Goal: Task Accomplishment & Management: Complete application form

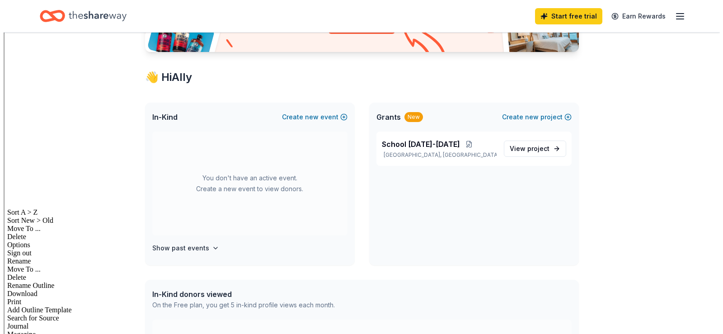
scroll to position [45, 0]
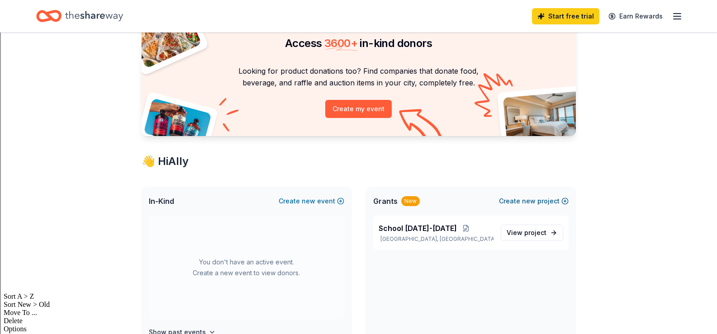
click at [530, 196] on span "new" at bounding box center [529, 201] width 14 height 11
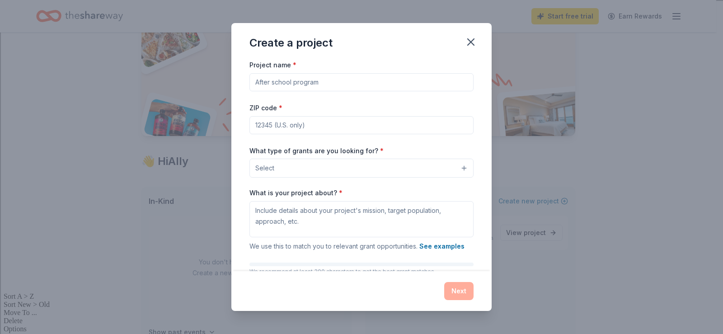
click at [321, 83] on input "Project name *" at bounding box center [362, 82] width 224 height 18
type input "[PERSON_NAME] Food Pantry"
click at [324, 117] on input "ZIP code *" at bounding box center [362, 125] width 224 height 18
type input "14058"
click at [328, 166] on button "Select" at bounding box center [362, 168] width 224 height 19
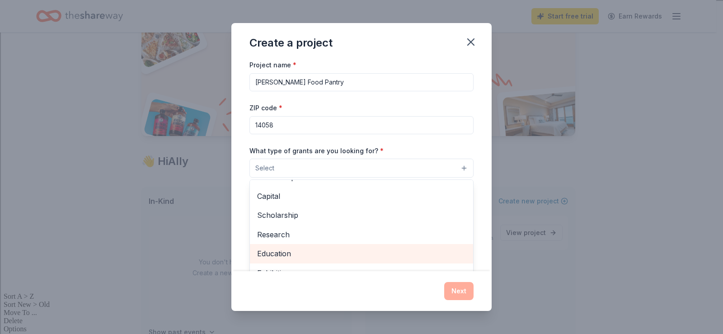
scroll to position [107, 0]
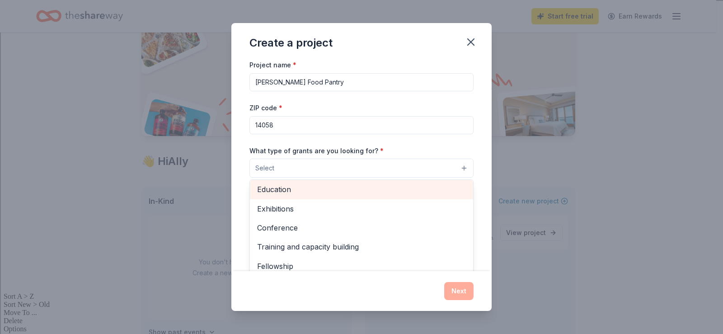
click at [306, 183] on div "Education" at bounding box center [361, 189] width 223 height 19
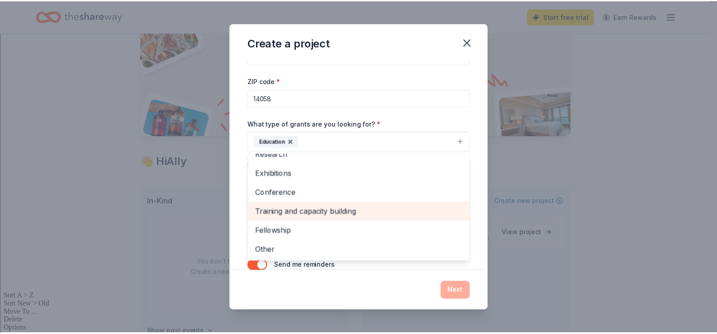
scroll to position [52, 0]
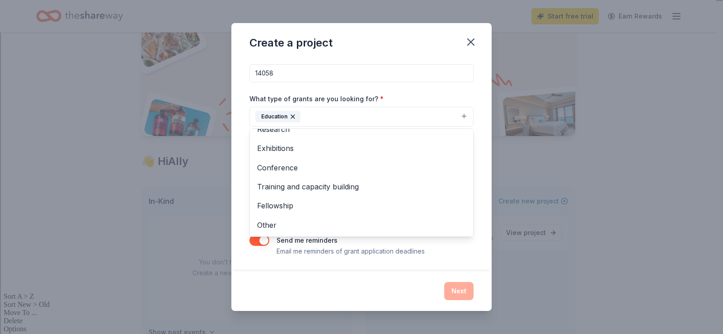
click at [458, 292] on div "Create a project Project name * Elba Food Pantry ZIP code * 14058 What type of …" at bounding box center [361, 167] width 260 height 288
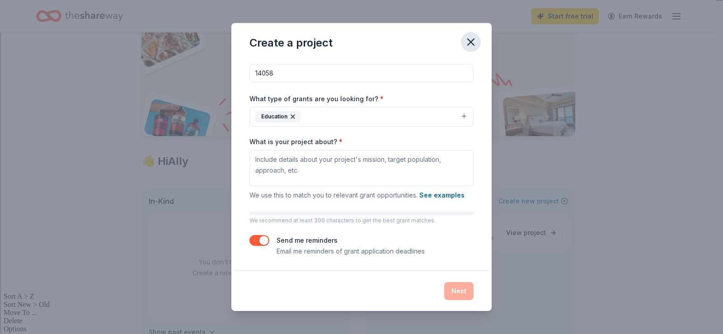
click at [470, 46] on icon "button" at bounding box center [471, 42] width 13 height 13
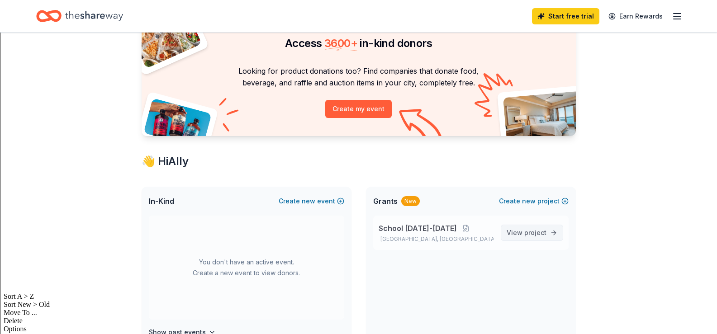
click at [539, 239] on link "View project" at bounding box center [531, 233] width 62 height 16
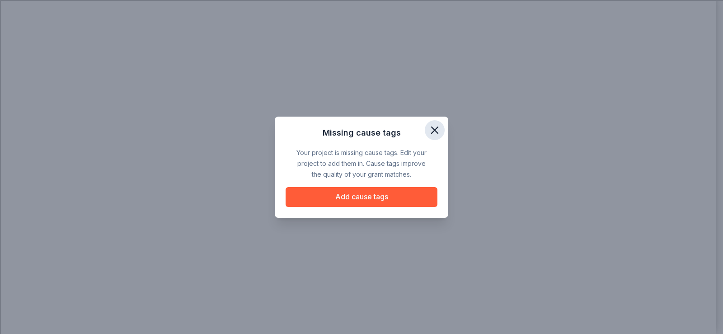
click at [439, 127] on icon "button" at bounding box center [435, 130] width 13 height 13
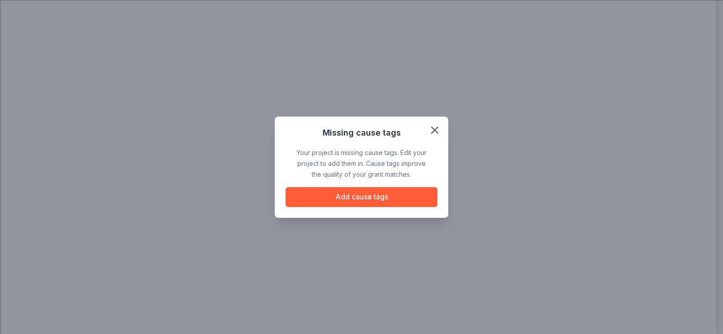
click at [377, 250] on div "Missing cause tags Your project is missing cause tags. Edit your project to add…" at bounding box center [361, 167] width 723 height 334
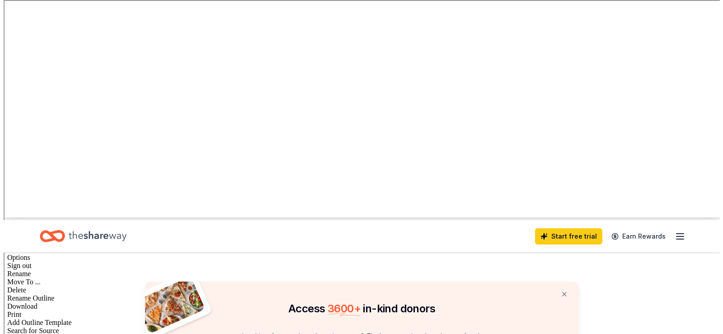
scroll to position [45, 0]
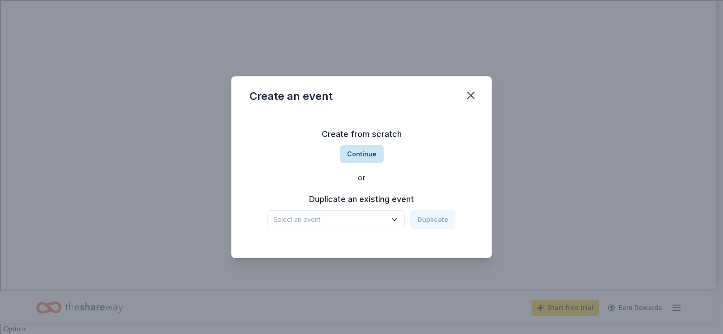
click at [365, 155] on button "Continue" at bounding box center [362, 154] width 44 height 18
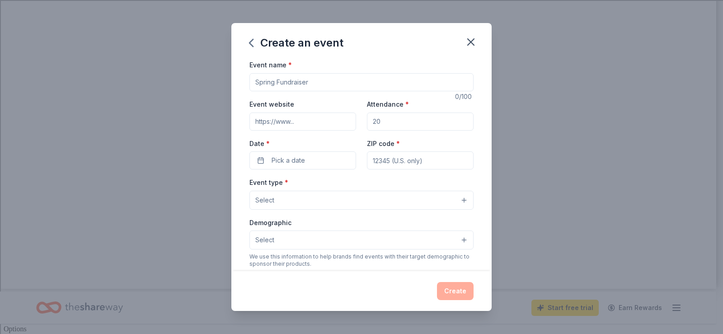
click at [385, 83] on input "Event name *" at bounding box center [362, 82] width 224 height 18
type input "[PERSON_NAME] Food Pantry"
type input "100"
click at [307, 157] on button "Pick a date" at bounding box center [303, 160] width 107 height 18
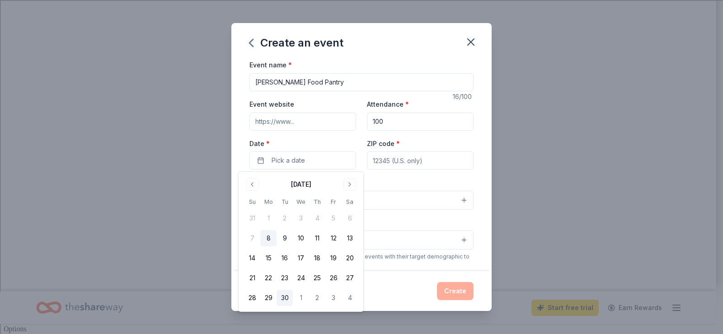
click at [283, 301] on button "30" at bounding box center [285, 298] width 16 height 16
click at [349, 182] on button "Go to next month" at bounding box center [350, 184] width 13 height 13
click at [269, 282] on button "20" at bounding box center [268, 278] width 16 height 16
click at [416, 165] on input "ZIP code *" at bounding box center [420, 160] width 107 height 18
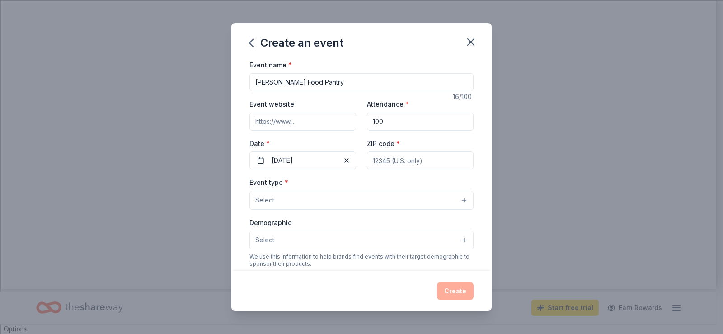
type input "14058"
click at [406, 200] on button "Select" at bounding box center [362, 200] width 224 height 19
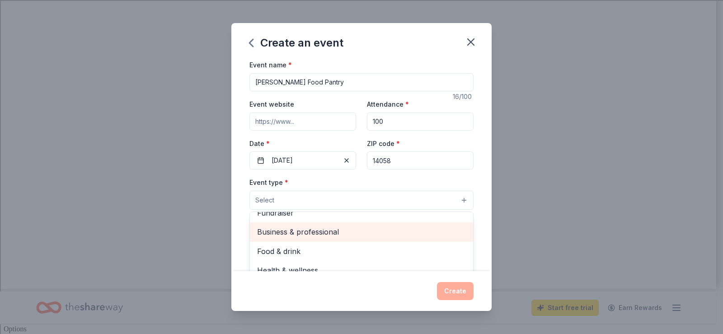
scroll to position [0, 0]
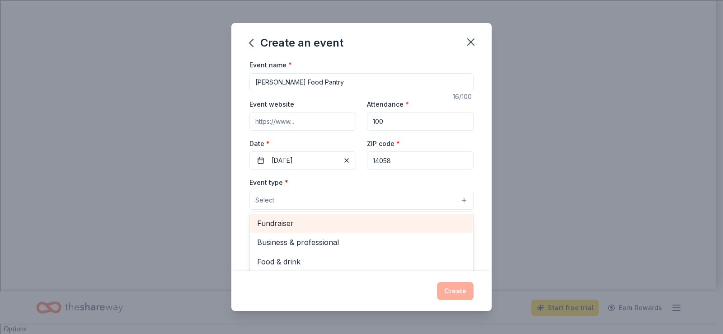
click at [298, 226] on span "Fundraiser" at bounding box center [361, 223] width 209 height 12
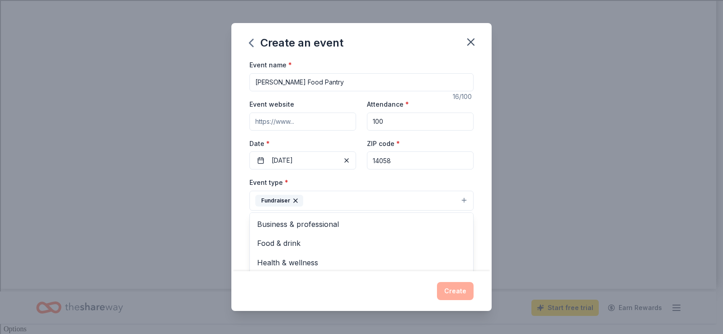
click at [478, 259] on div "Event name * Elba Food Pantry 16 /100 Event website Attendance * 100 Date * 10/…" at bounding box center [361, 165] width 260 height 212
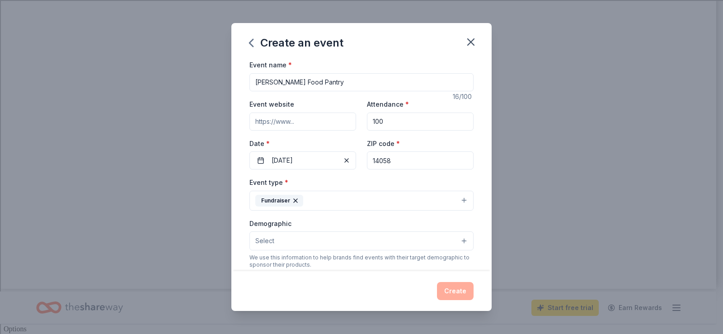
click at [328, 203] on button "Fundraiser" at bounding box center [362, 201] width 224 height 20
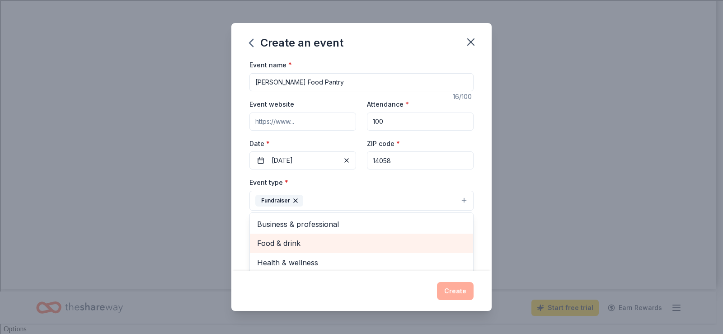
click at [307, 246] on span "Food & drink" at bounding box center [361, 243] width 209 height 12
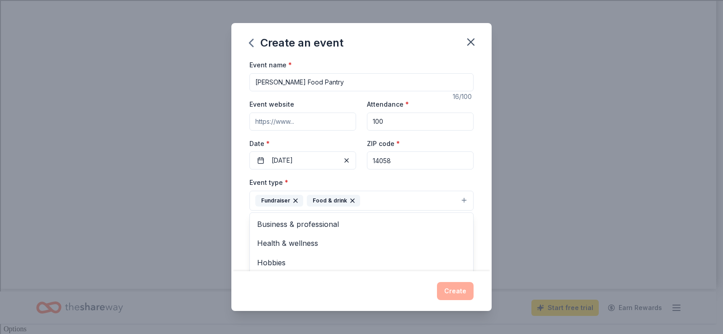
click at [485, 210] on div "Event name * Elba Food Pantry 16 /100 Event website Attendance * 100 Date * 10/…" at bounding box center [361, 165] width 260 height 212
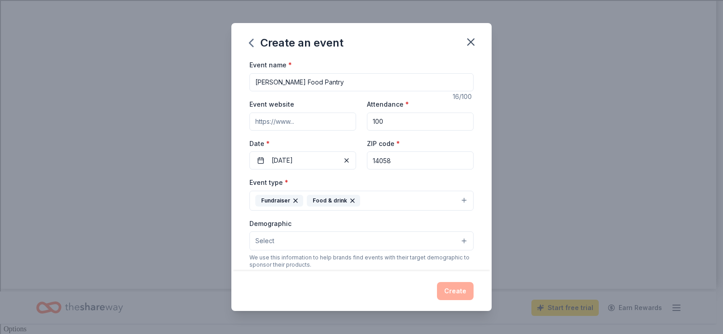
click at [358, 247] on button "Select" at bounding box center [362, 240] width 224 height 19
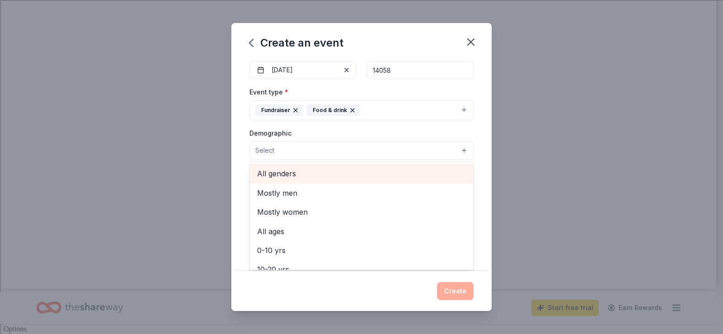
click at [310, 176] on span "All genders" at bounding box center [361, 174] width 209 height 12
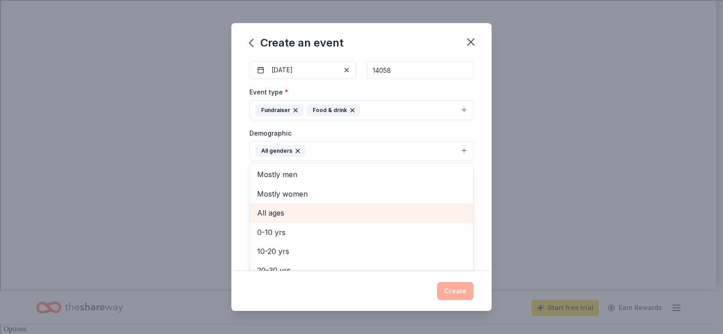
click at [284, 208] on span "All ages" at bounding box center [361, 213] width 209 height 12
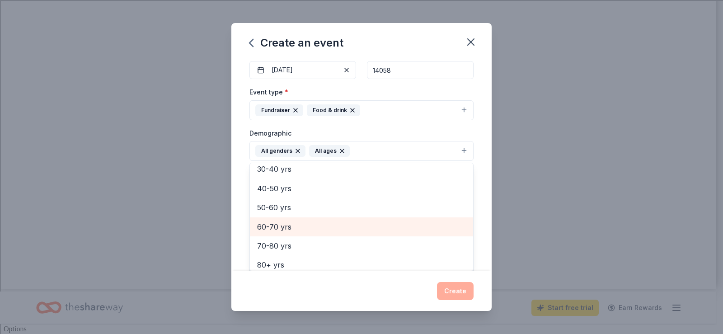
scroll to position [107, 0]
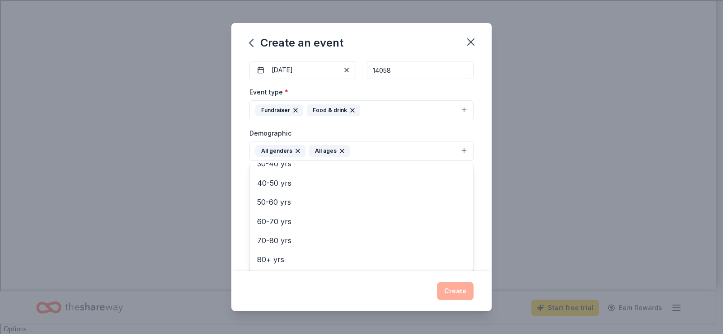
click at [459, 293] on div "Create an event Event name * Elba Food Pantry 16 /100 Event website Attendance …" at bounding box center [361, 167] width 260 height 288
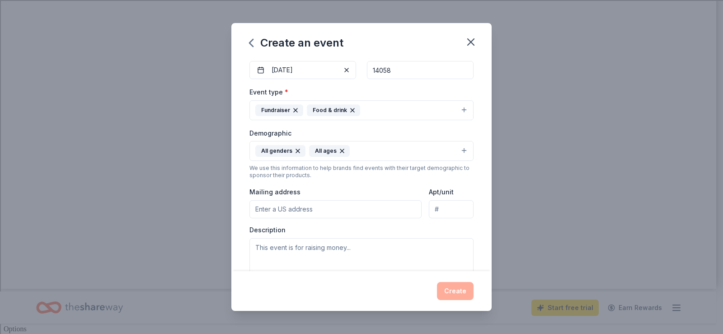
click at [338, 217] on input "Mailing address" at bounding box center [336, 209] width 172 height 18
type input "57 South Main Street, Elba, NY, 14058"
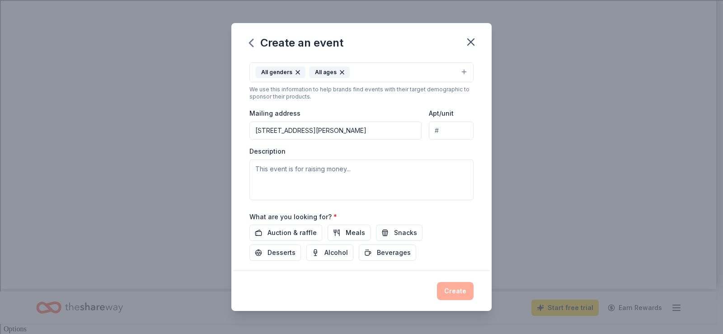
scroll to position [222, 0]
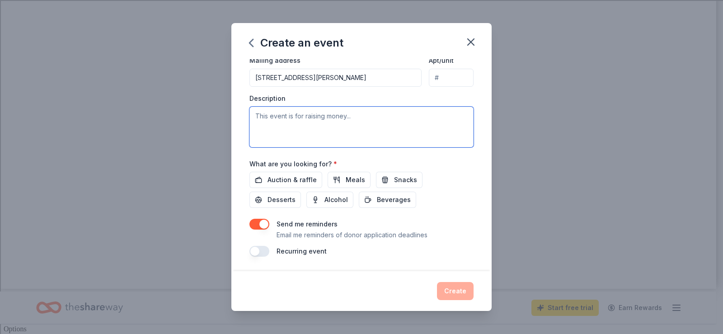
click at [413, 135] on textarea at bounding box center [362, 127] width 224 height 41
type textarea "This event is raising money/product for our school food pantry."
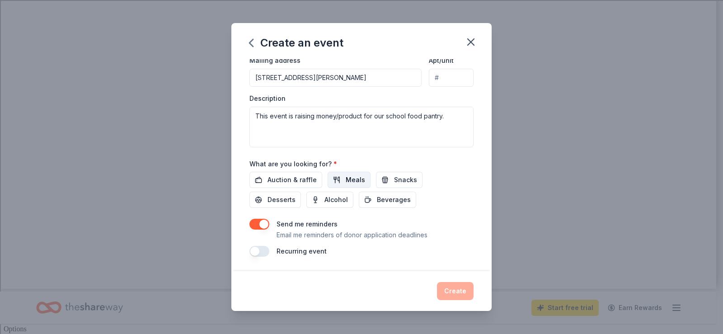
click at [346, 179] on span "Meals" at bounding box center [355, 179] width 19 height 11
click at [300, 183] on span "Auction & raffle" at bounding box center [292, 179] width 49 height 11
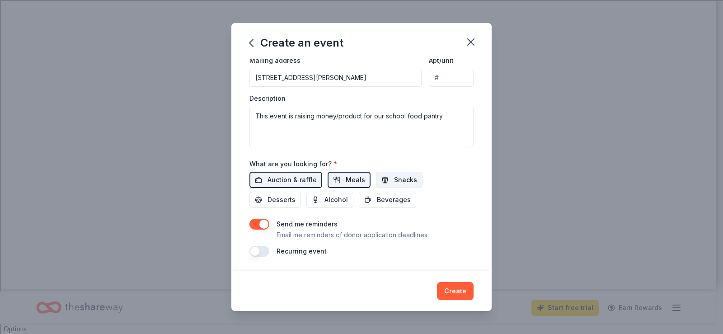
click at [394, 179] on span "Snacks" at bounding box center [405, 179] width 23 height 11
click at [373, 199] on button "Beverages" at bounding box center [387, 200] width 57 height 16
drag, startPoint x: 274, startPoint y: 249, endPoint x: 261, endPoint y: 250, distance: 13.6
click at [273, 249] on div "Recurring event" at bounding box center [362, 251] width 224 height 11
click at [261, 250] on button "button" at bounding box center [260, 251] width 20 height 11
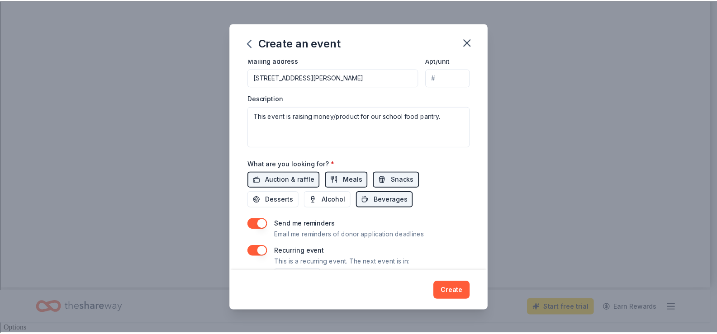
scroll to position [255, 0]
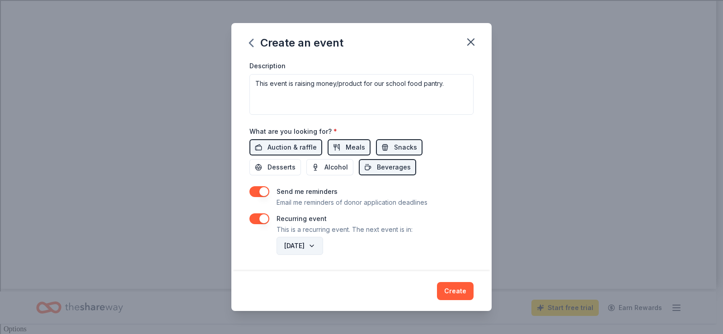
click at [323, 249] on button "October 2026" at bounding box center [300, 246] width 47 height 18
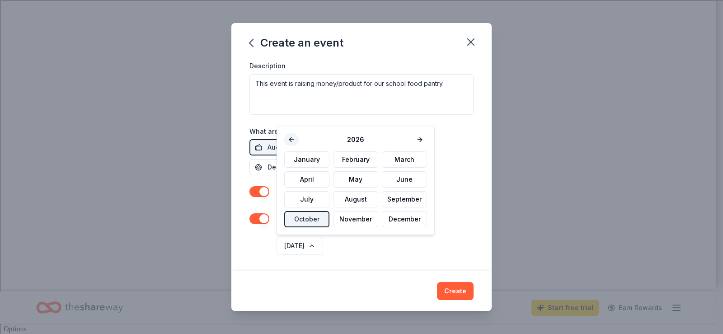
click at [291, 141] on button at bounding box center [291, 139] width 14 height 13
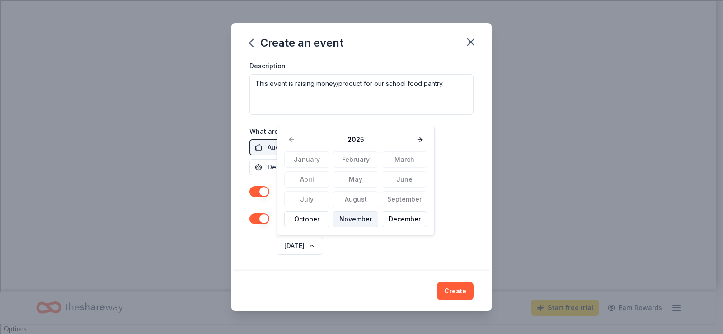
click at [360, 219] on button "November" at bounding box center [355, 219] width 45 height 16
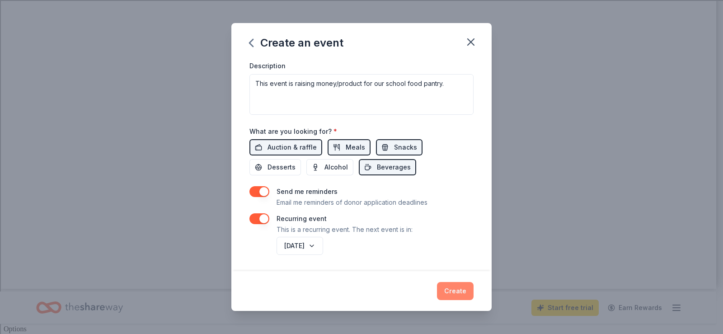
click at [456, 291] on button "Create" at bounding box center [455, 291] width 37 height 18
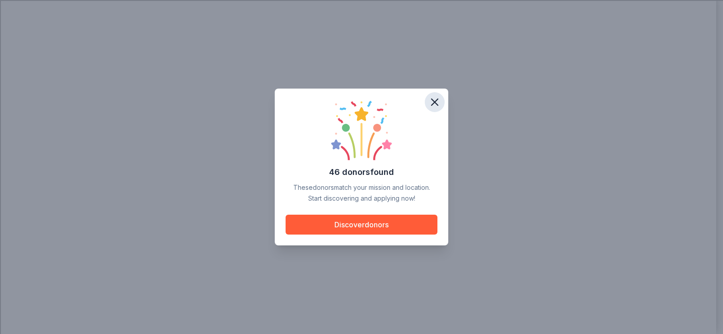
click at [435, 106] on icon "button" at bounding box center [435, 102] width 13 height 13
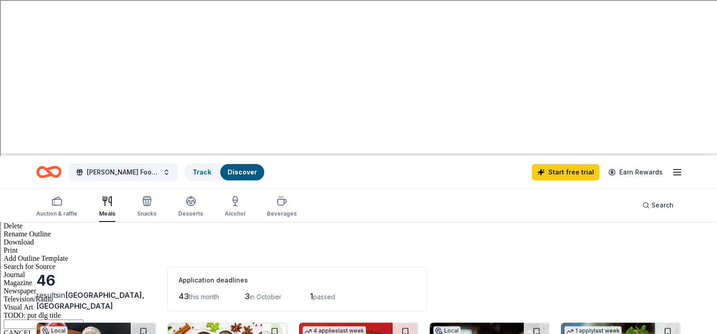
scroll to position [226, 0]
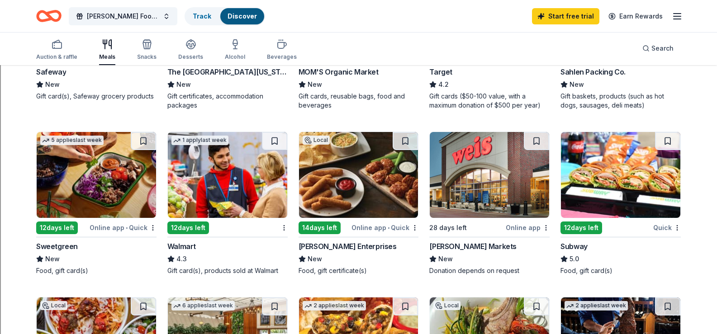
scroll to position [678, 0]
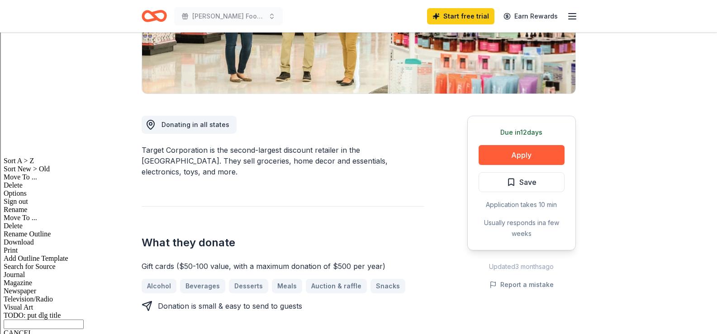
click at [530, 154] on button "Apply" at bounding box center [521, 155] width 86 height 20
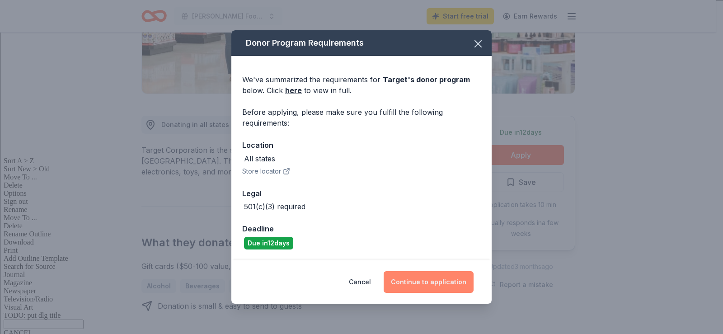
click at [460, 286] on button "Continue to application" at bounding box center [429, 282] width 90 height 22
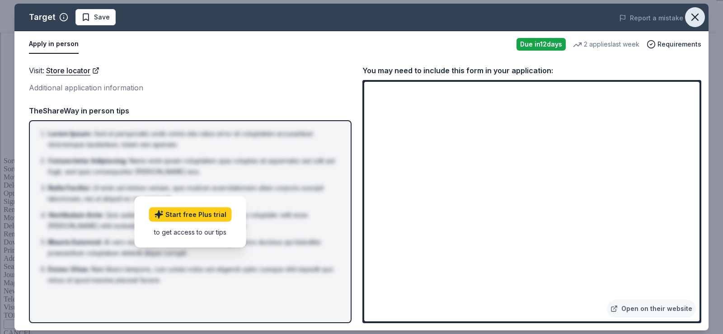
click at [695, 13] on icon "button" at bounding box center [695, 17] width 13 height 13
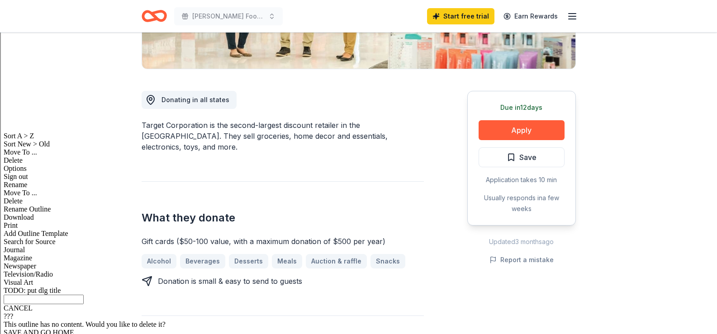
scroll to position [136, 0]
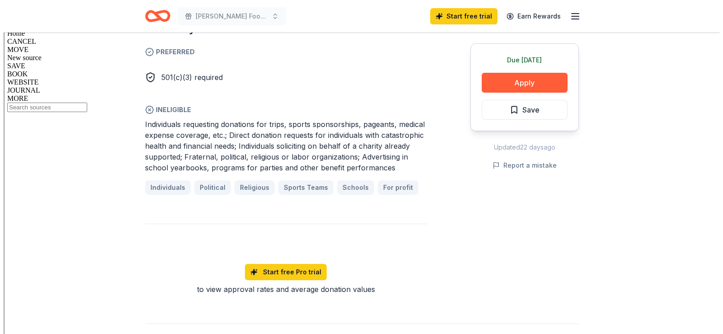
scroll to position [542, 0]
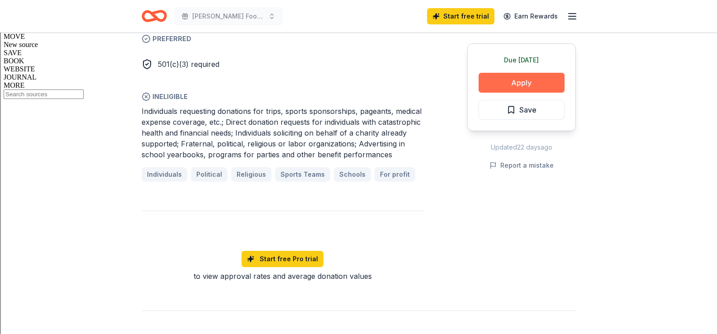
click at [523, 80] on button "Apply" at bounding box center [521, 83] width 86 height 20
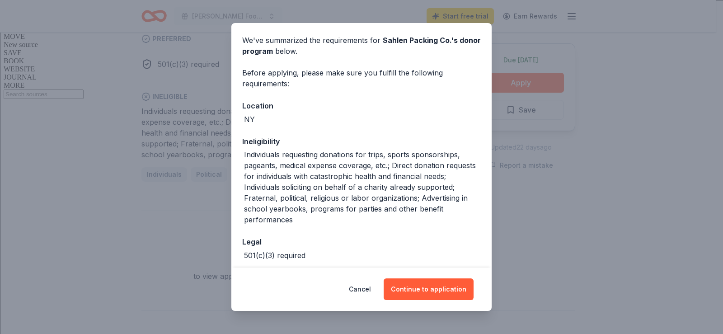
scroll to position [73, 0]
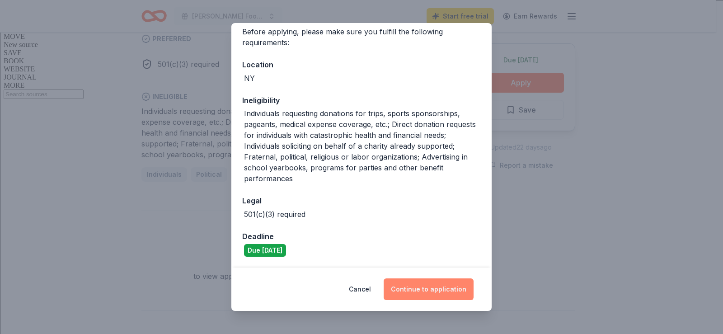
click at [423, 284] on button "Continue to application" at bounding box center [429, 289] width 90 height 22
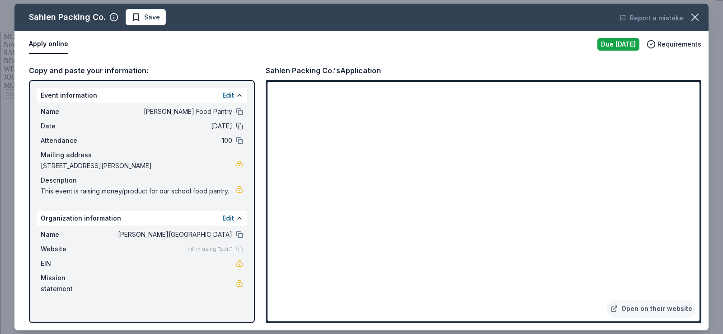
click at [237, 127] on button at bounding box center [239, 126] width 7 height 7
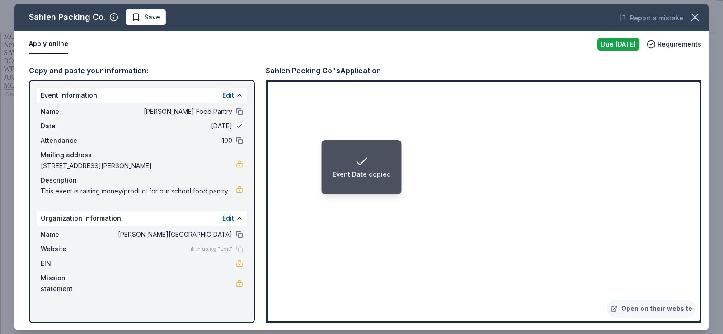
click at [237, 127] on button at bounding box center [239, 126] width 7 height 7
click at [241, 109] on button at bounding box center [239, 111] width 7 height 7
click at [242, 140] on button at bounding box center [239, 140] width 7 height 7
click at [240, 128] on button at bounding box center [239, 126] width 7 height 7
click at [239, 126] on button at bounding box center [239, 126] width 7 height 7
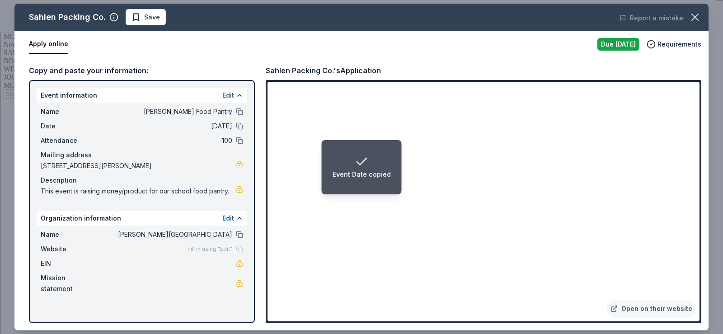
click at [232, 92] on button "Edit" at bounding box center [228, 95] width 12 height 11
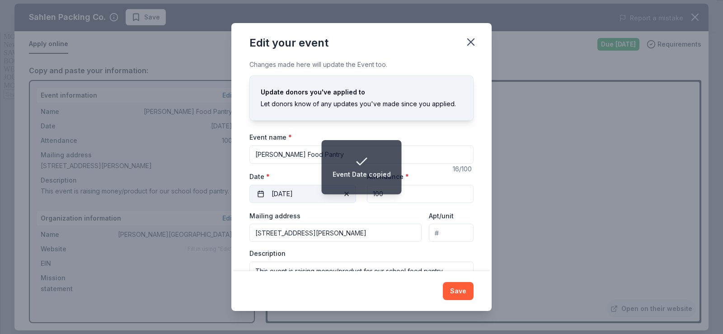
click at [297, 193] on button "10/20/2025" at bounding box center [303, 194] width 107 height 18
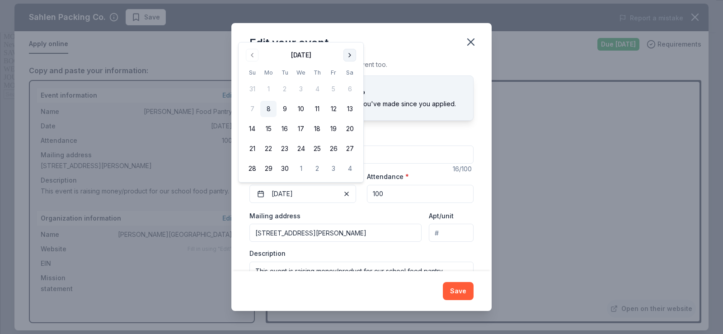
click at [349, 56] on button "Go to next month" at bounding box center [350, 55] width 13 height 13
click at [269, 170] on button "27" at bounding box center [268, 168] width 16 height 16
click at [347, 56] on button "Go to next month" at bounding box center [350, 55] width 13 height 13
click at [270, 109] on button "10" at bounding box center [268, 109] width 16 height 16
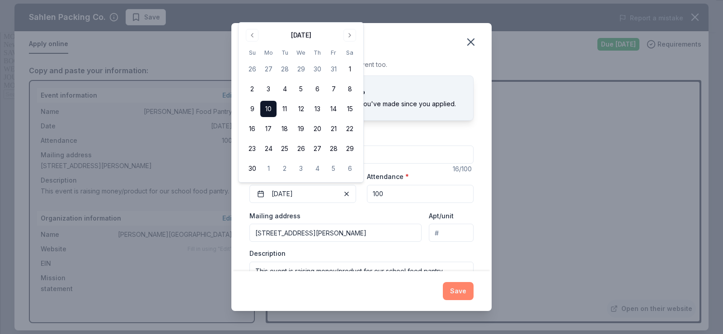
click at [457, 292] on button "Save" at bounding box center [458, 291] width 31 height 18
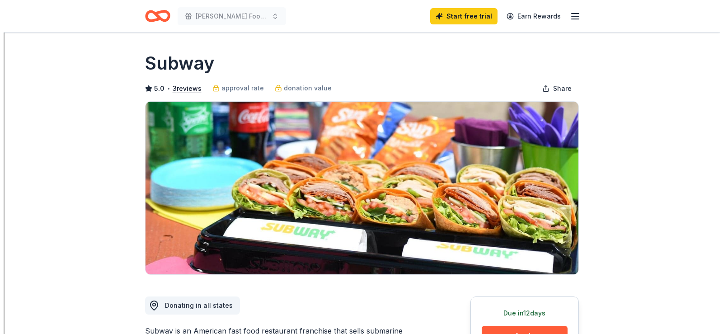
scroll to position [181, 0]
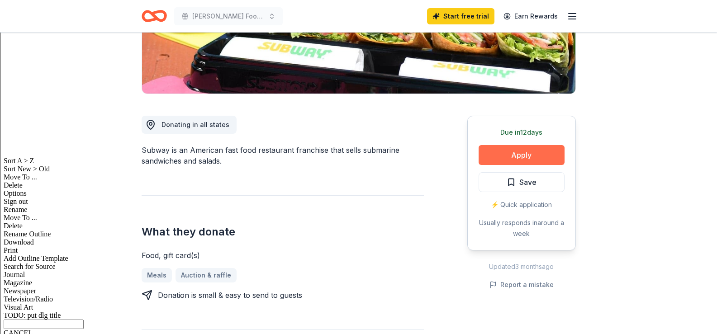
click at [525, 155] on button "Apply" at bounding box center [521, 155] width 86 height 20
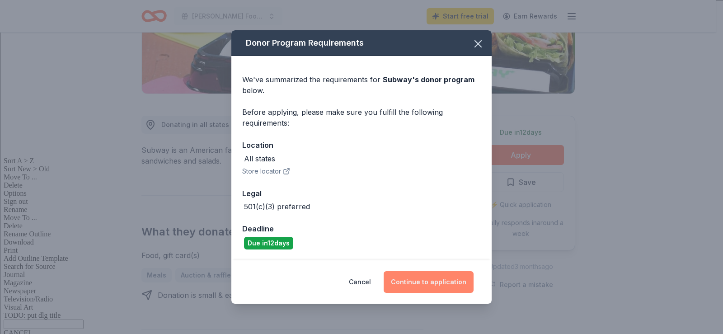
click at [417, 283] on button "Continue to application" at bounding box center [429, 282] width 90 height 22
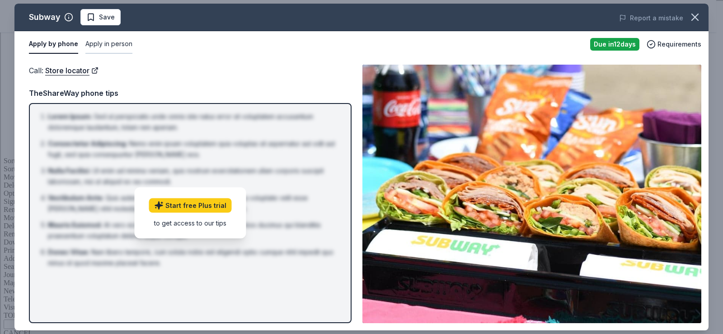
click at [117, 43] on button "Apply in person" at bounding box center [108, 44] width 47 height 19
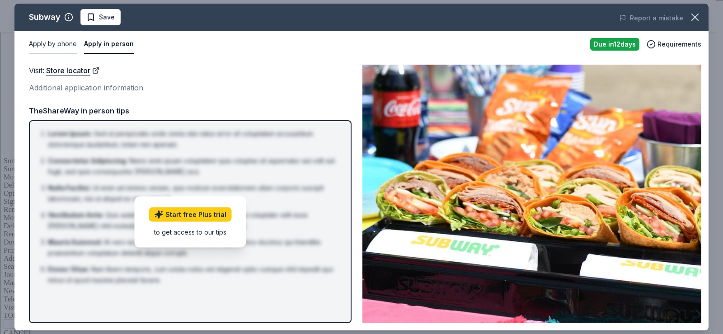
click at [47, 47] on button "Apply by phone" at bounding box center [53, 44] width 48 height 19
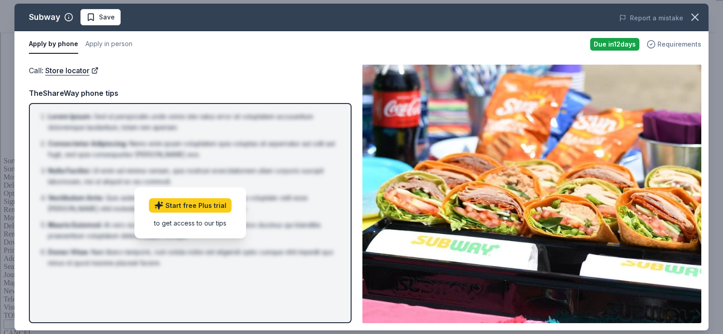
click at [673, 46] on span "Requirements" at bounding box center [680, 44] width 44 height 11
click at [627, 39] on div "Due in 12 days" at bounding box center [614, 44] width 49 height 13
click at [666, 38] on div "Due in 12 days Requirements" at bounding box center [645, 44] width 111 height 13
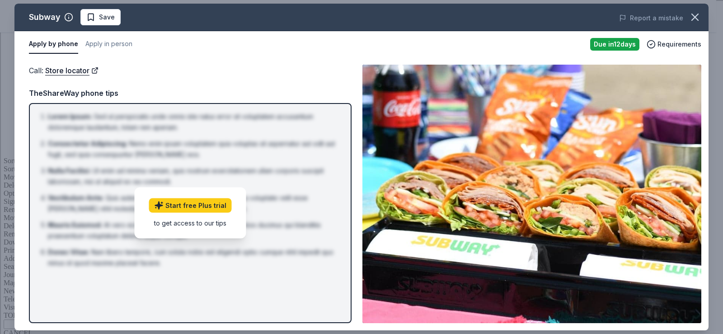
click at [506, 269] on img at bounding box center [532, 194] width 339 height 259
click at [505, 177] on img at bounding box center [532, 194] width 339 height 259
click at [72, 71] on link "Store locator" at bounding box center [71, 71] width 53 height 12
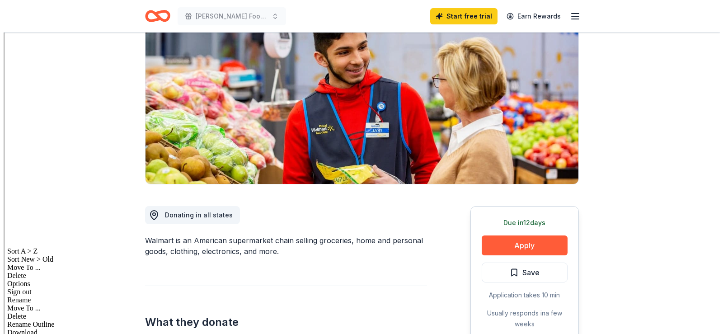
scroll to position [136, 0]
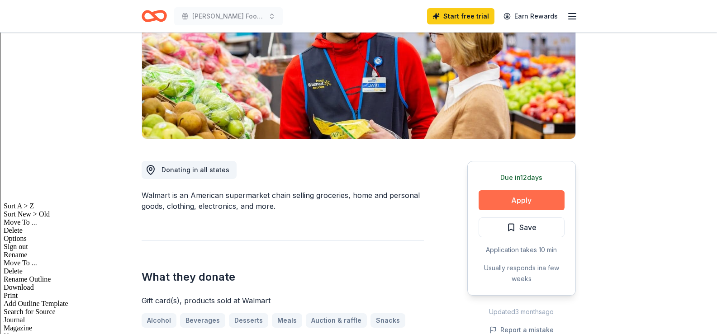
click at [527, 196] on button "Apply" at bounding box center [521, 200] width 86 height 20
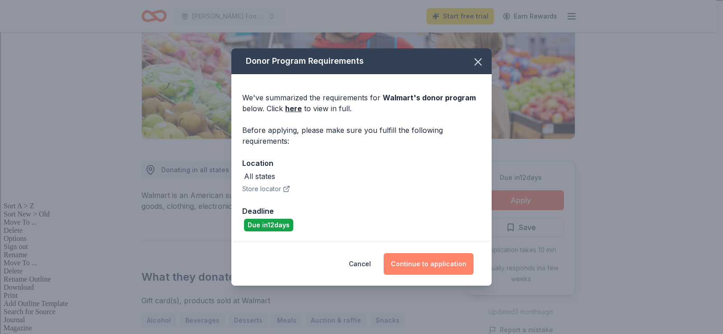
click at [447, 264] on button "Continue to application" at bounding box center [429, 264] width 90 height 22
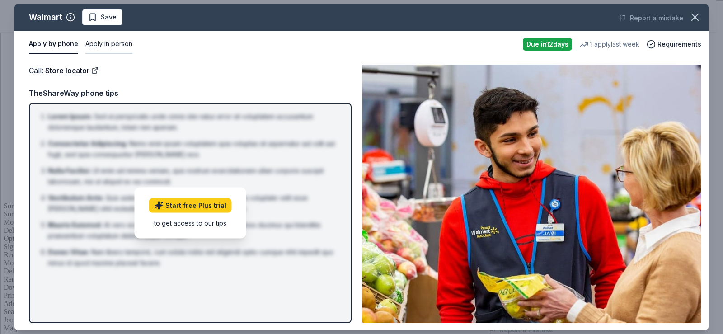
click at [117, 40] on button "Apply in person" at bounding box center [108, 44] width 47 height 19
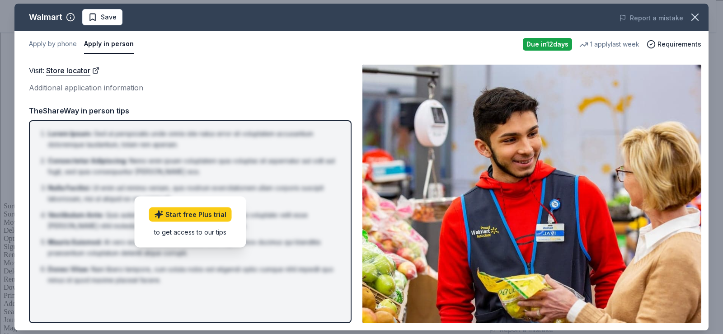
click at [591, 149] on img at bounding box center [532, 194] width 339 height 259
click at [486, 246] on img at bounding box center [532, 194] width 339 height 259
click at [75, 85] on div "Additional application information" at bounding box center [190, 88] width 323 height 12
click at [104, 96] on div "Visit : Store locator Additional application information TheShareWay in person …" at bounding box center [190, 194] width 323 height 259
click at [107, 105] on div "TheShareWay in person tips" at bounding box center [190, 111] width 323 height 12
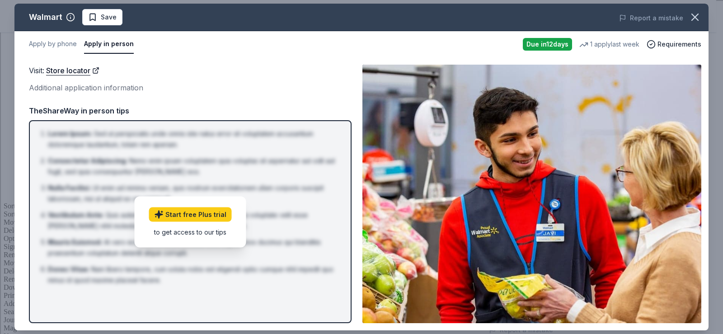
click at [114, 114] on div "TheShareWay in person tips" at bounding box center [190, 111] width 323 height 12
click at [215, 215] on link "Start free Plus trial" at bounding box center [190, 214] width 83 height 14
